Goal: Information Seeking & Learning: Understand process/instructions

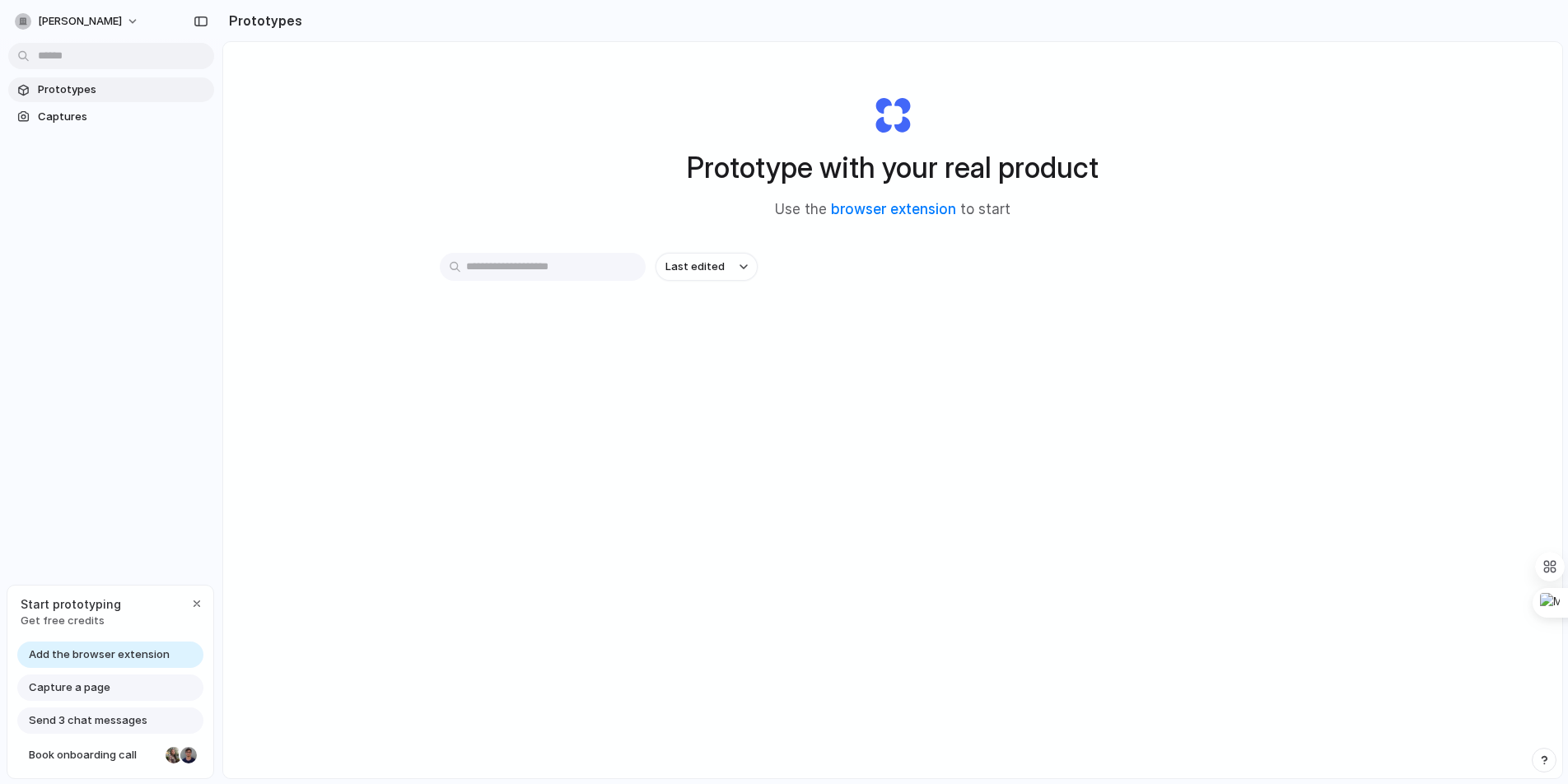
click at [391, 237] on div "Prototype with your real product Use the browser extension to start Last edited" at bounding box center [892, 454] width 1339 height 823
click at [533, 273] on input "text" at bounding box center [543, 267] width 206 height 28
click at [907, 208] on link "browser extension" at bounding box center [893, 210] width 125 height 17
click at [190, 601] on div "button" at bounding box center [196, 603] width 13 height 13
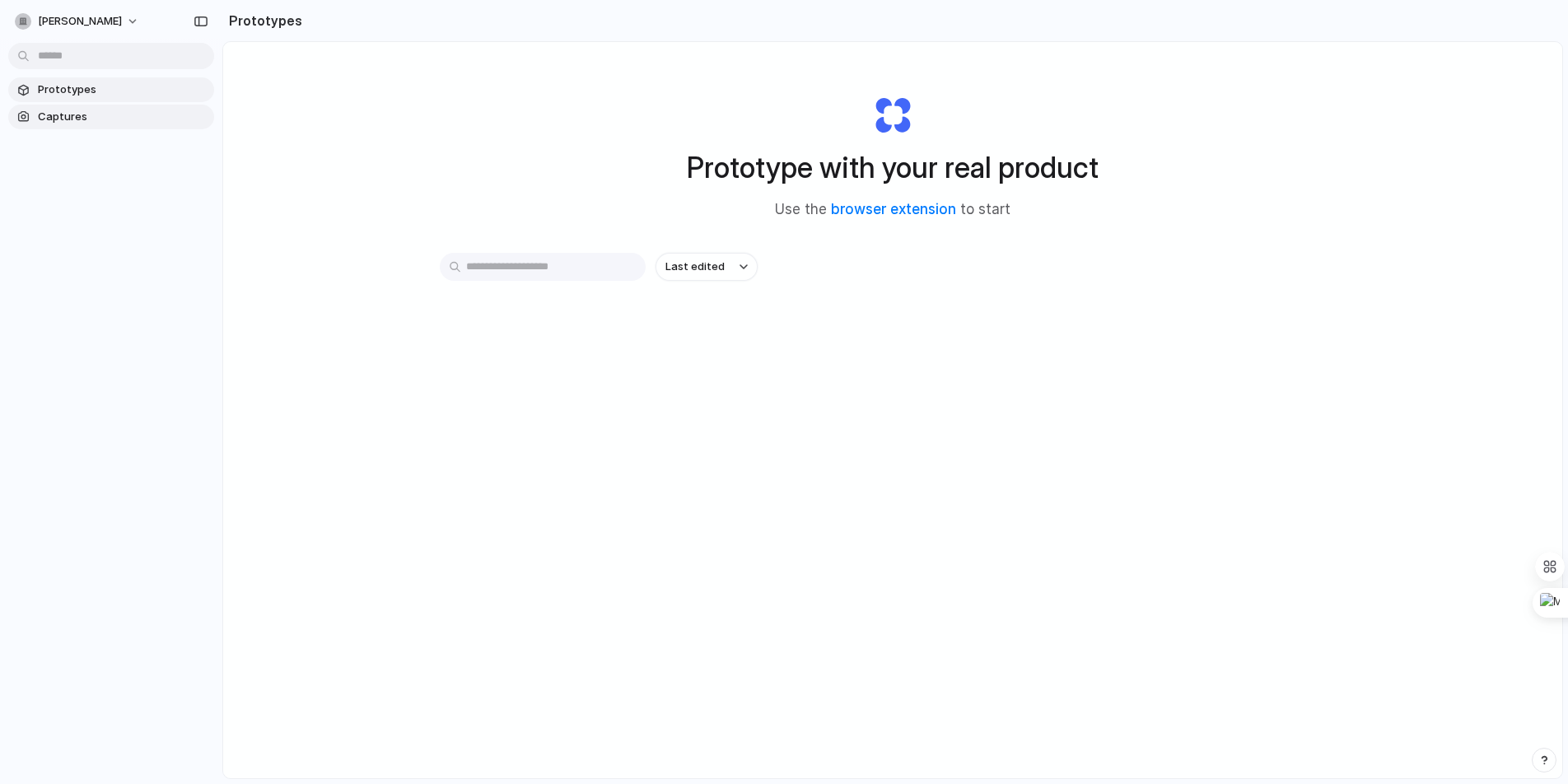
click at [79, 120] on span "Captures" at bounding box center [122, 117] width 169 height 17
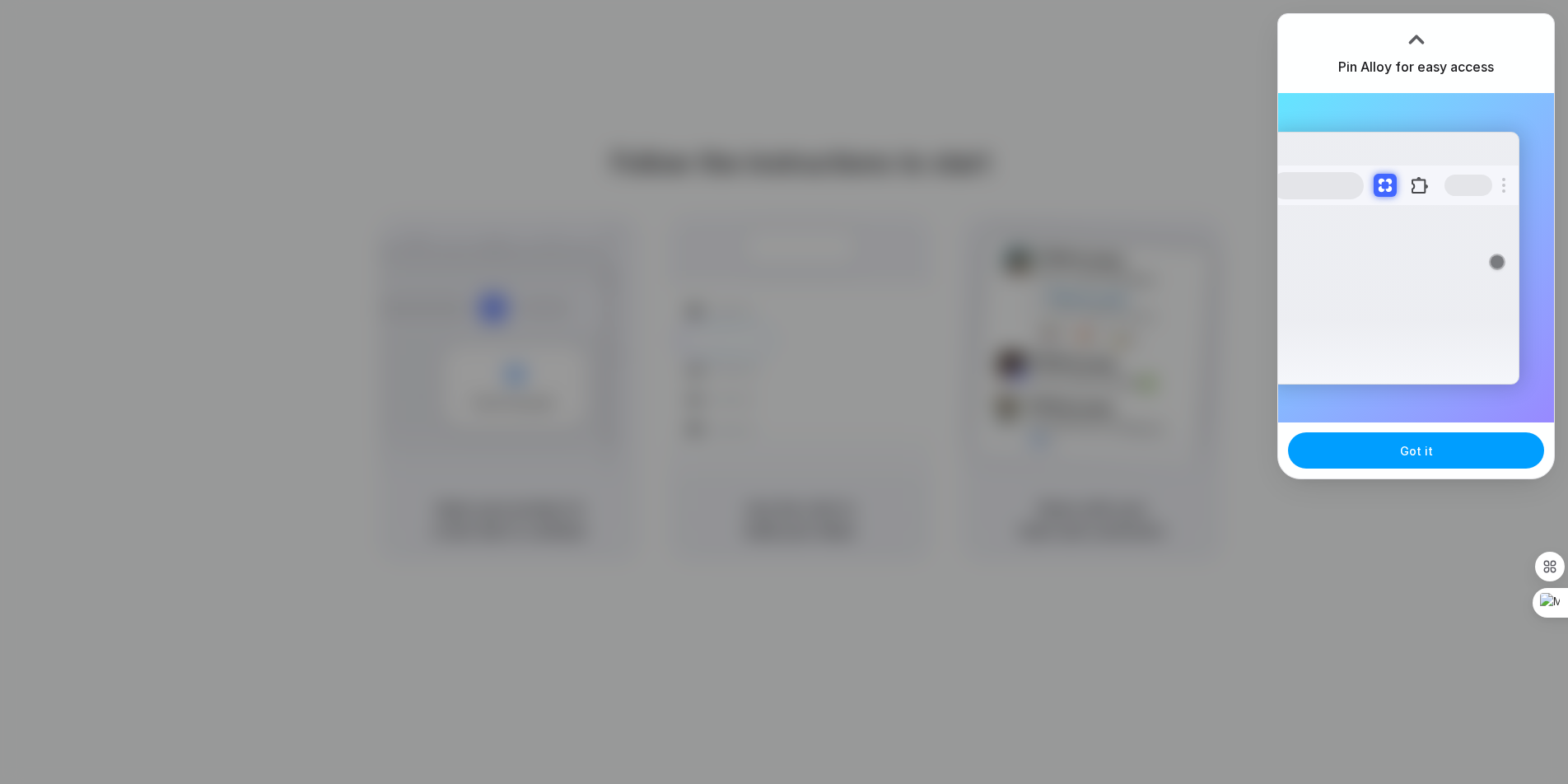
click at [1360, 464] on button "Got it" at bounding box center [1416, 450] width 256 height 36
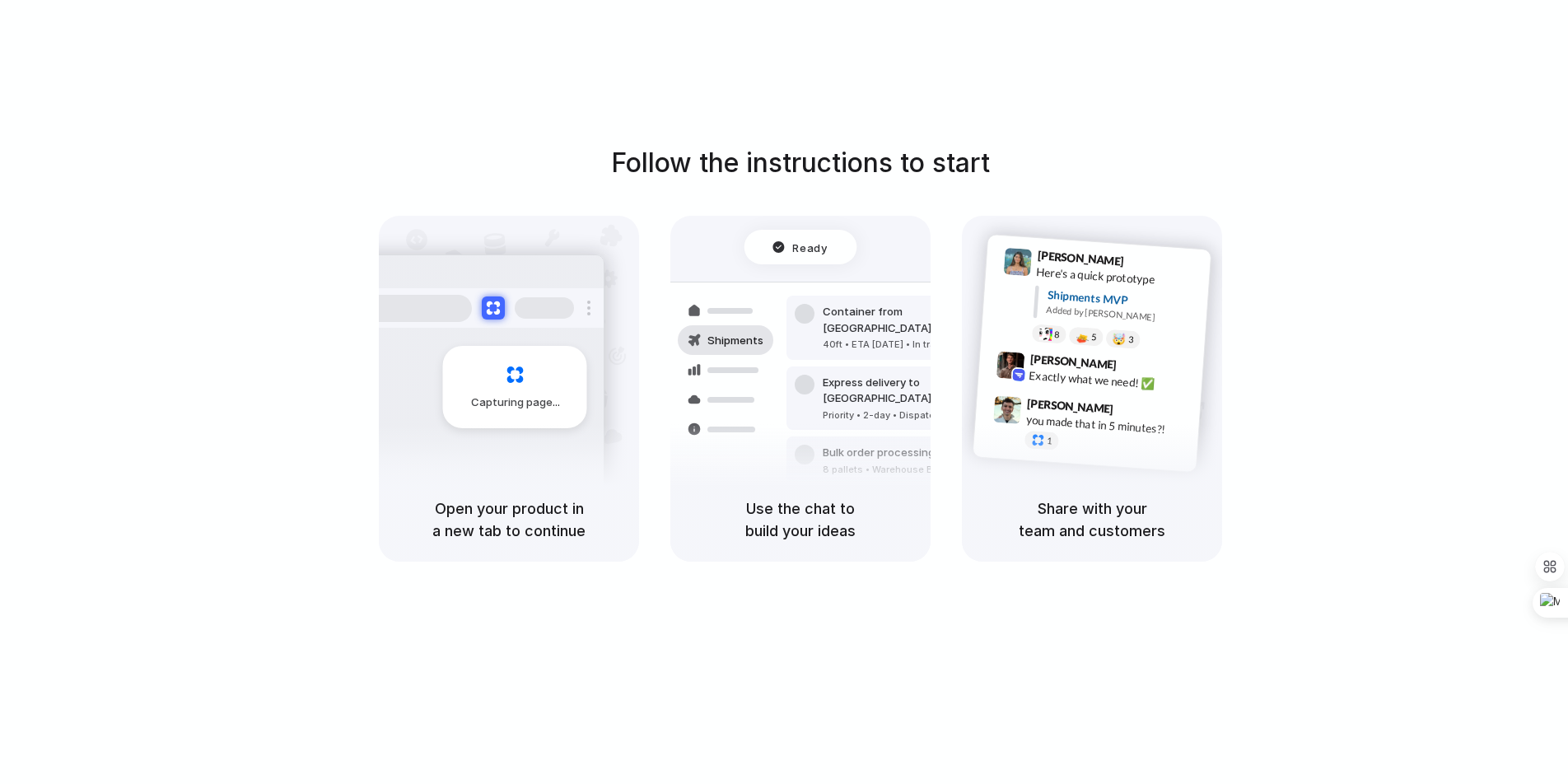
click at [1342, 312] on div "Follow the instructions to start Capturing page Open your product in a new tab …" at bounding box center [801, 352] width 1568 height 418
